Goal: Task Accomplishment & Management: Use online tool/utility

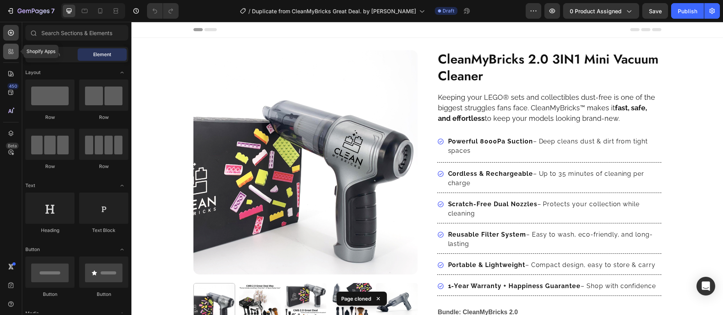
click at [12, 50] on icon at bounding box center [11, 52] width 8 height 8
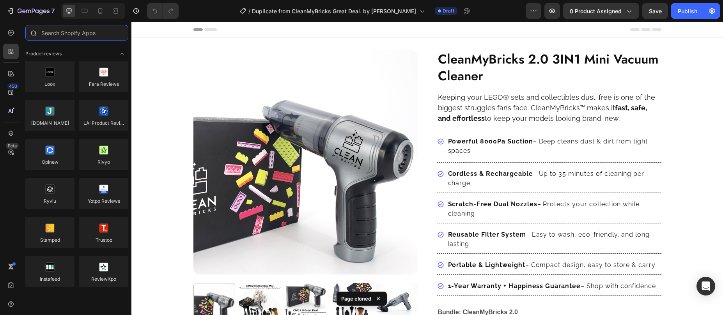
click at [63, 35] on input "text" at bounding box center [76, 33] width 103 height 16
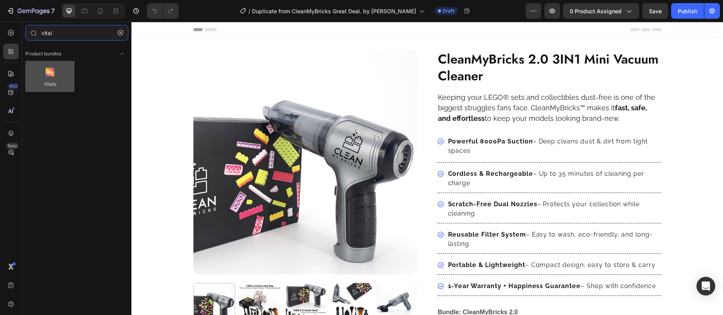
type input "vital"
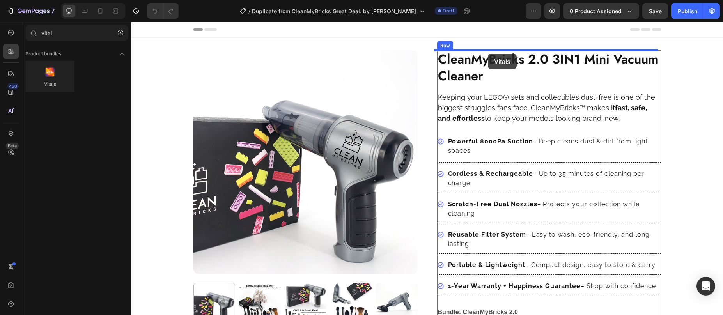
drag, startPoint x: 175, startPoint y: 89, endPoint x: 488, endPoint y: 54, distance: 314.6
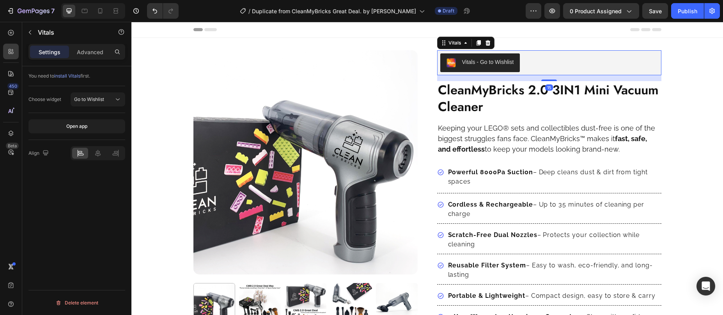
click at [476, 61] on div "Vitals - Go to Wishlist" at bounding box center [488, 62] width 52 height 8
click at [87, 101] on span "Go to Wishlist" at bounding box center [89, 99] width 30 height 6
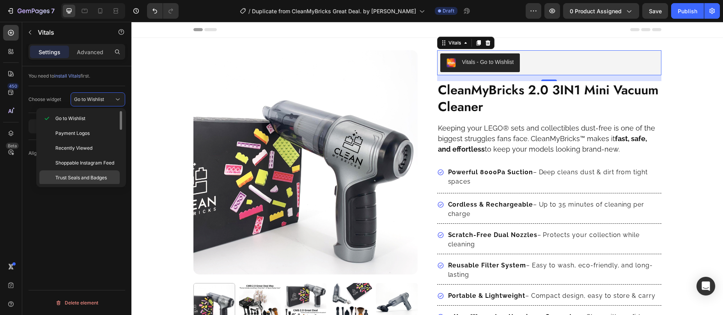
click at [93, 177] on span "Trust Seals and Badges" at bounding box center [80, 177] width 51 height 7
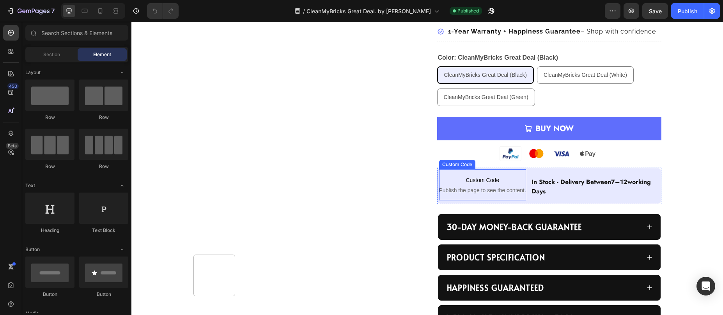
scroll to position [247, 0]
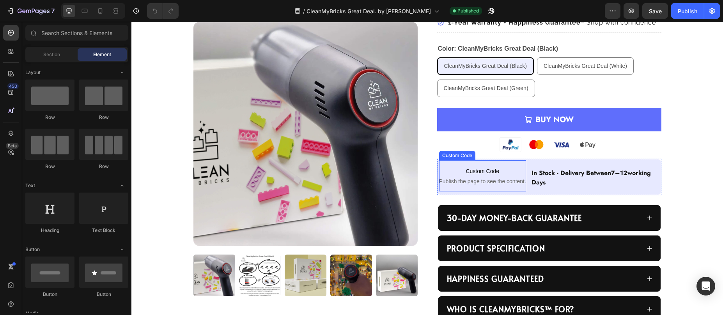
click at [472, 174] on span "Custom Code" at bounding box center [482, 170] width 87 height 9
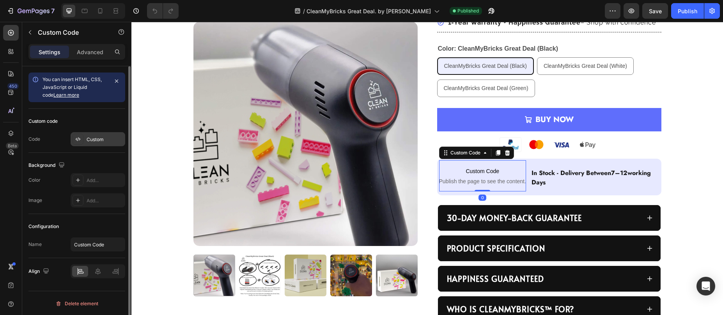
click at [94, 140] on div "Custom" at bounding box center [105, 139] width 37 height 7
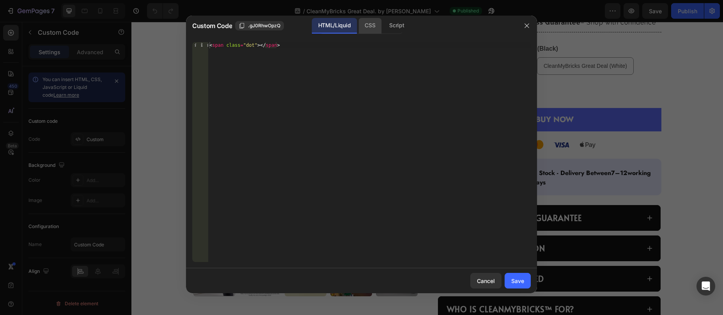
click at [378, 27] on div "CSS" at bounding box center [369, 26] width 23 height 16
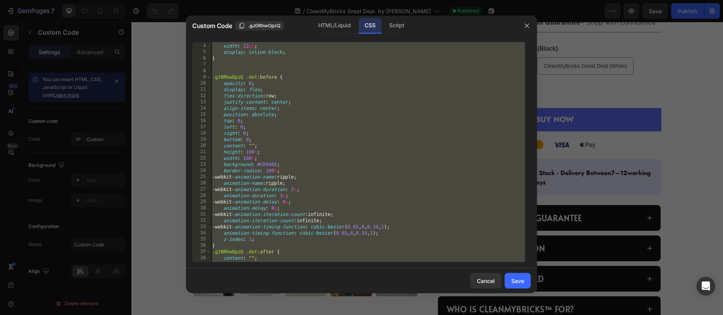
scroll to position [19, 0]
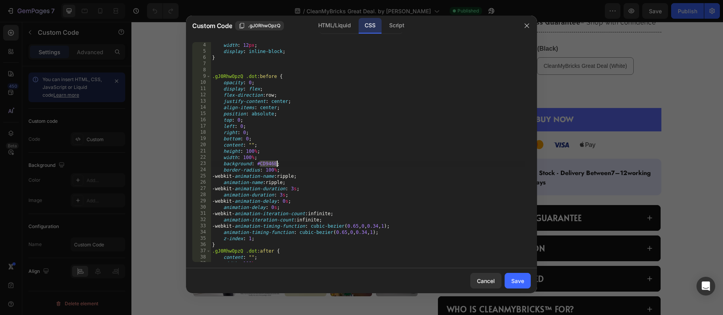
drag, startPoint x: 261, startPoint y: 165, endPoint x: 273, endPoint y: 166, distance: 12.1
click at [275, 165] on div "width : 12 px ; display : inline-block ; } .gJ0RhwOpzQ .dot :before { opacity :…" at bounding box center [367, 158] width 314 height 232
paste textarea "#44B678"
drag, startPoint x: 258, startPoint y: 164, endPoint x: 279, endPoint y: 166, distance: 21.5
click at [279, 166] on div "width : 12 px ; display : inline-block ; } .gJ0RhwOpzQ .dot :before { opacity :…" at bounding box center [367, 158] width 314 height 232
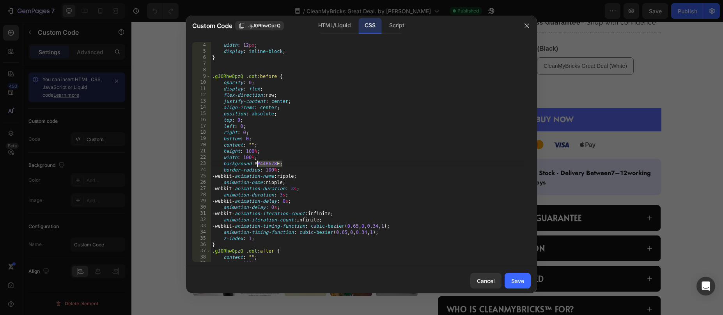
drag, startPoint x: 281, startPoint y: 164, endPoint x: 258, endPoint y: 166, distance: 23.4
click at [258, 166] on div "width : 12 px ; display : inline-block ; } .gJ0RhwOpzQ .dot :before { opacity :…" at bounding box center [367, 158] width 314 height 232
paste textarea "44B678"
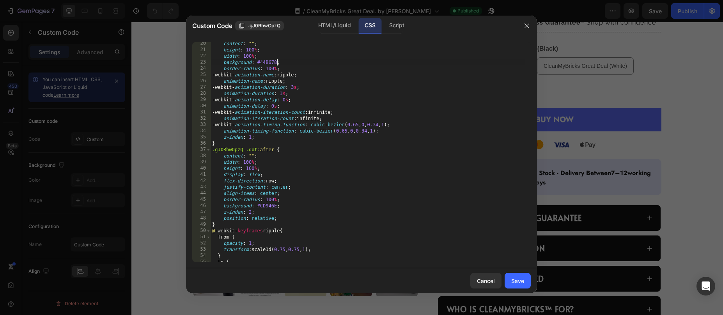
scroll to position [128, 0]
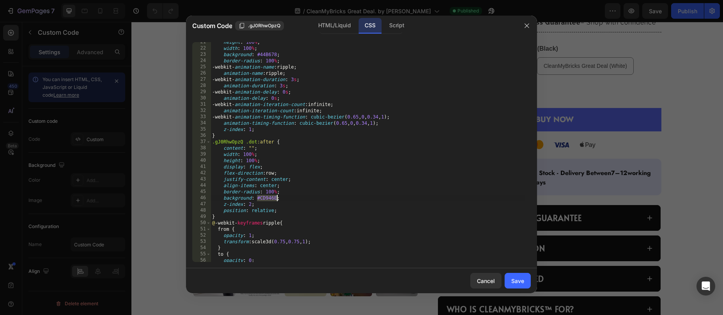
drag, startPoint x: 258, startPoint y: 199, endPoint x: 276, endPoint y: 200, distance: 18.3
click at [276, 200] on div "height : 100 % ; width : 100 % ; background : #44B678 ; border-radius : 100 % ;…" at bounding box center [367, 155] width 314 height 232
paste textarea "44B678"
type textarea "background: #44B678;"
drag, startPoint x: 521, startPoint y: 281, endPoint x: 526, endPoint y: 267, distance: 14.9
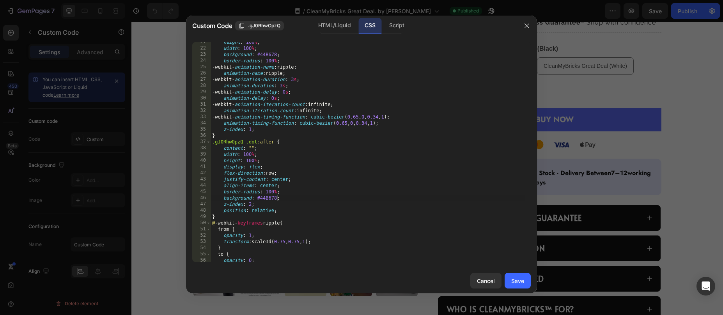
click at [522, 281] on div "Save" at bounding box center [517, 281] width 13 height 8
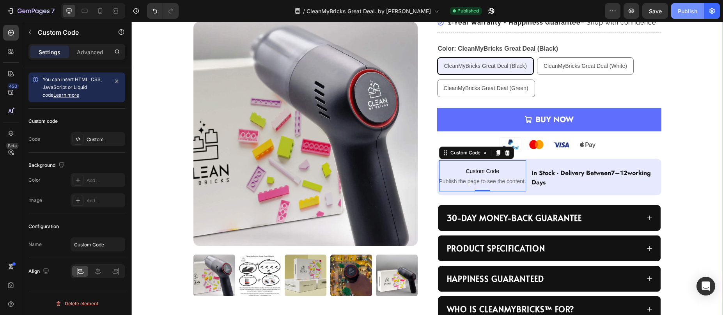
click at [686, 11] on div "Publish" at bounding box center [686, 11] width 19 height 8
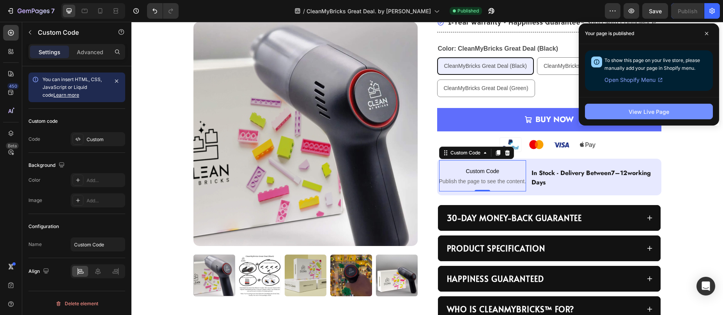
click at [616, 113] on button "View Live Page" at bounding box center [649, 112] width 128 height 16
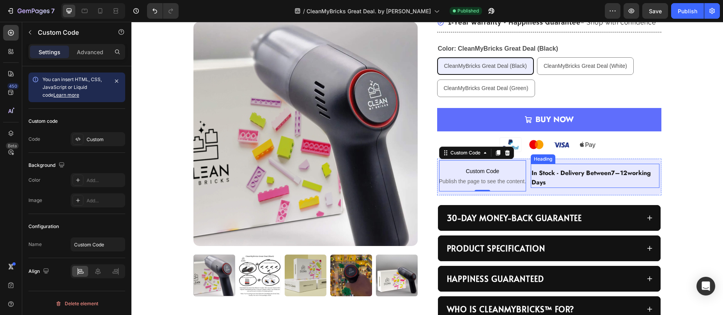
click at [571, 176] on h2 "in stock - delivery between 7–12 working days" at bounding box center [594, 178] width 129 height 20
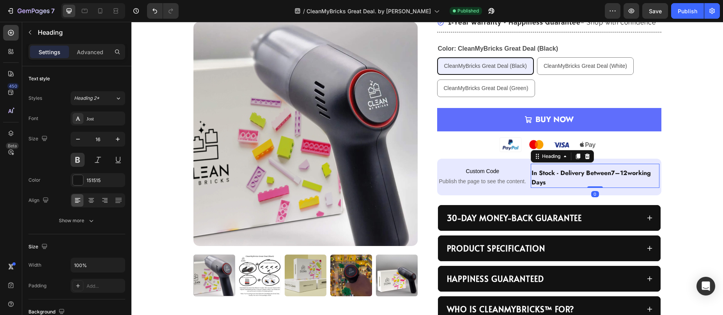
click at [571, 176] on h2 "in stock - delivery between 7–12 working days" at bounding box center [594, 178] width 129 height 20
click at [571, 176] on p "in stock - delivery between 7–12 working days" at bounding box center [594, 177] width 127 height 19
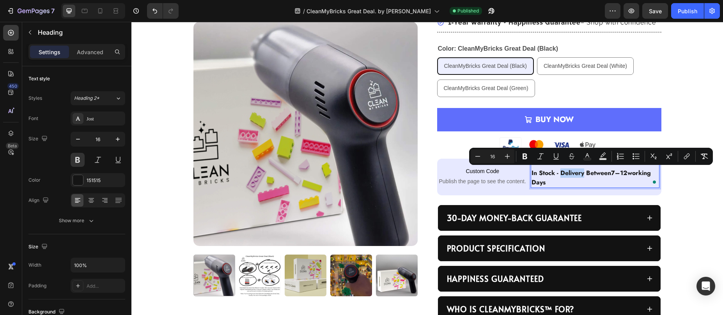
copy p "in stock - delivery between 7–12 working days"
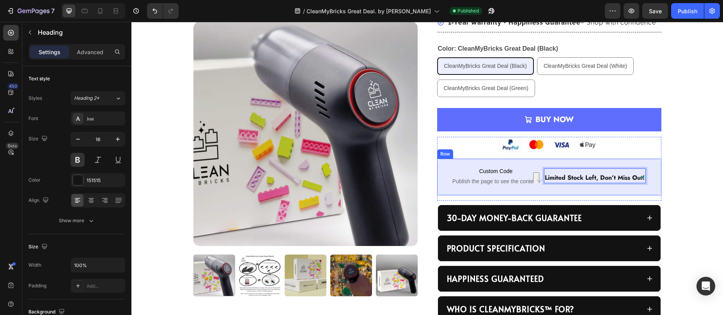
scroll to position [251, 0]
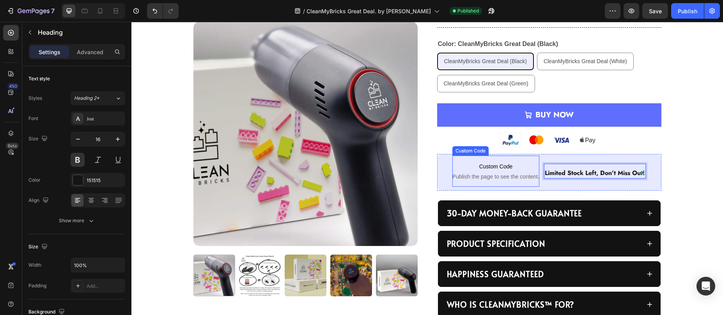
click at [536, 185] on div "Custom Code Publish the page to see the content. Custom Code Limited stock left…" at bounding box center [549, 172] width 224 height 37
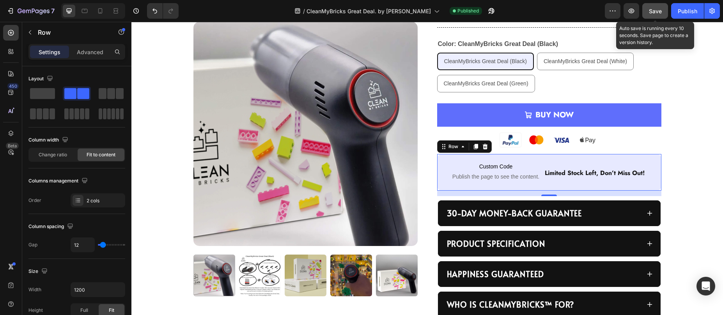
click at [658, 5] on button "Save" at bounding box center [655, 11] width 26 height 16
click at [677, 11] on button "Publish" at bounding box center [687, 11] width 33 height 16
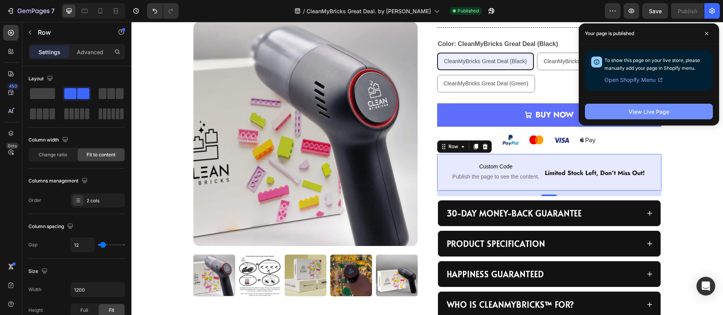
click at [600, 116] on button "View Live Page" at bounding box center [649, 112] width 128 height 16
